Goal: Information Seeking & Learning: Learn about a topic

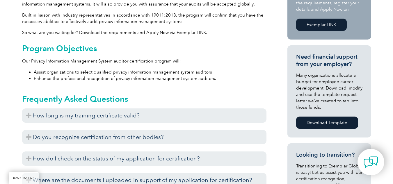
scroll to position [233, 0]
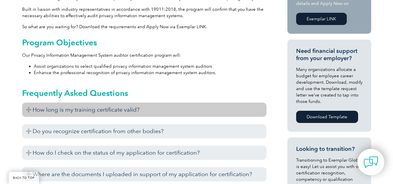
drag, startPoint x: 34, startPoint y: 108, endPoint x: 41, endPoint y: 108, distance: 7.3
click at [33, 108] on h3 "How long is my training certificate valid?" at bounding box center [144, 110] width 244 height 14
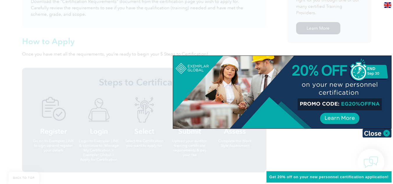
scroll to position [495, 0]
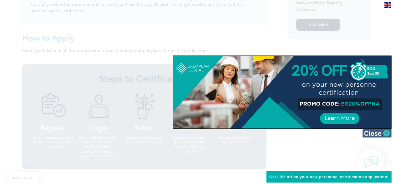
click at [385, 134] on img at bounding box center [377, 133] width 29 height 9
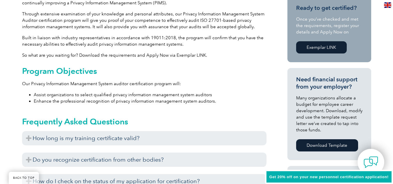
scroll to position [233, 0]
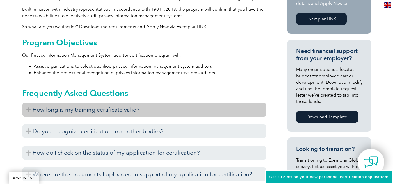
click at [27, 109] on h3 "How long is my training certificate valid?" at bounding box center [144, 110] width 244 height 14
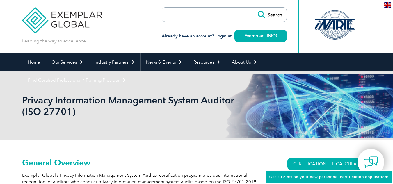
scroll to position [0, 0]
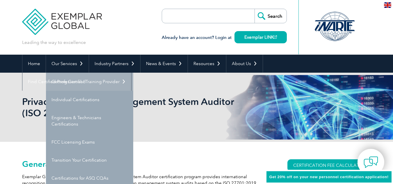
click at [81, 80] on link "Getting Certified" at bounding box center [89, 82] width 87 height 18
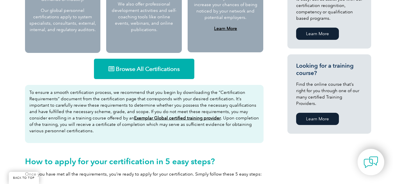
scroll to position [349, 0]
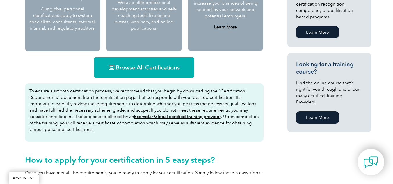
click at [171, 70] on span "Browse All Certifications" at bounding box center [148, 68] width 64 height 6
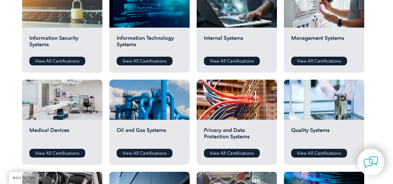
scroll to position [349, 0]
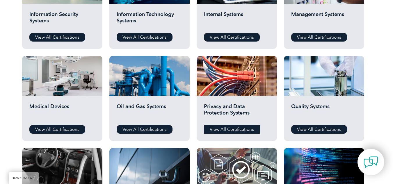
click at [232, 132] on link "View All Certifications" at bounding box center [232, 129] width 56 height 9
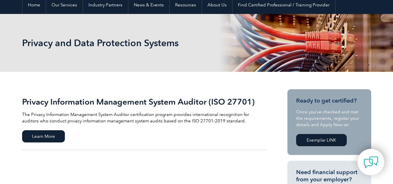
scroll to position [87, 0]
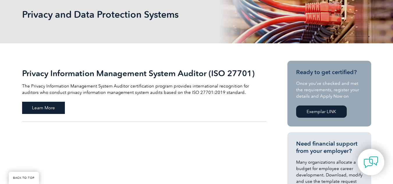
click at [45, 110] on span "Learn More" at bounding box center [43, 108] width 43 height 12
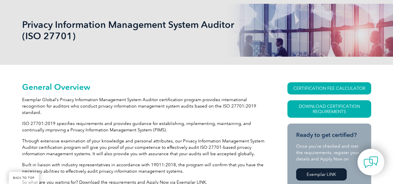
scroll to position [87, 0]
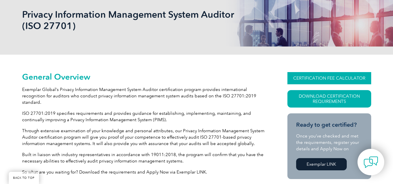
click at [338, 79] on link "CERTIFICATION FEE CALCULATOR" at bounding box center [329, 78] width 84 height 12
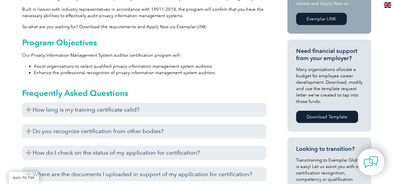
scroll to position [262, 0]
